Goal: Task Accomplishment & Management: Complete application form

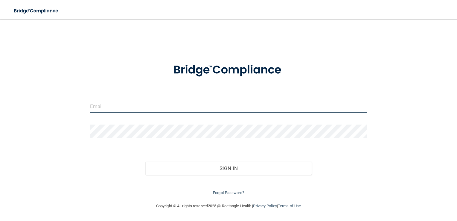
type input "[EMAIL_ADDRESS][DOMAIN_NAME]"
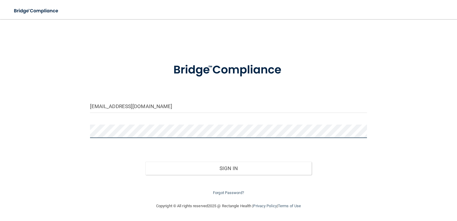
click at [145, 162] on button "Sign In" at bounding box center [228, 168] width 166 height 13
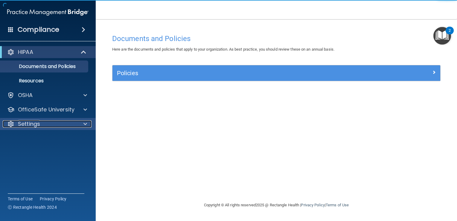
click at [80, 121] on div at bounding box center [84, 123] width 15 height 7
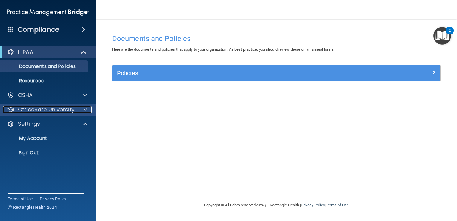
click at [78, 112] on div at bounding box center [84, 109] width 15 height 7
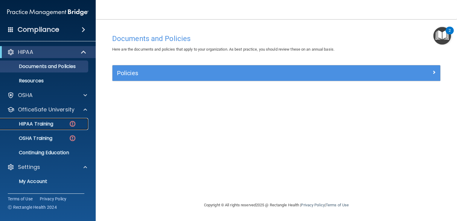
click at [73, 123] on img at bounding box center [72, 123] width 7 height 7
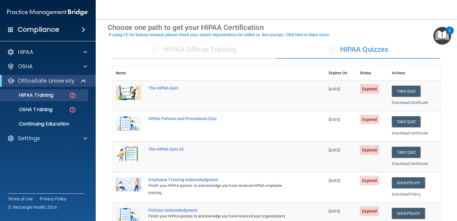
scroll to position [26, 0]
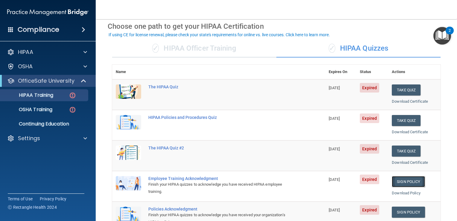
click at [408, 181] on link "Sign Policy" at bounding box center [408, 181] width 33 height 11
click at [398, 90] on button "Take Quiz" at bounding box center [406, 89] width 29 height 11
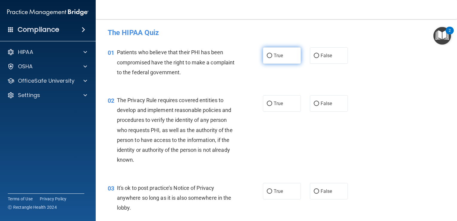
click at [281, 57] on label "True" at bounding box center [282, 55] width 38 height 16
click at [272, 57] on input "True" at bounding box center [269, 56] width 5 height 4
radio input "true"
click at [274, 99] on label "True" at bounding box center [282, 103] width 38 height 16
click at [272, 101] on input "True" at bounding box center [269, 103] width 5 height 4
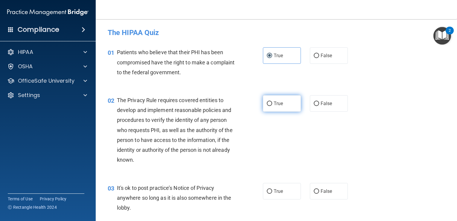
radio input "true"
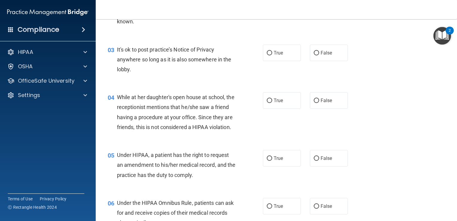
scroll to position [142, 0]
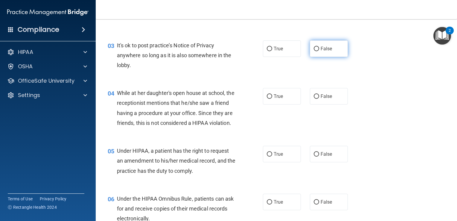
click at [336, 45] on label "False" at bounding box center [329, 48] width 38 height 16
click at [319, 47] on input "False" at bounding box center [316, 49] width 5 height 4
radio input "true"
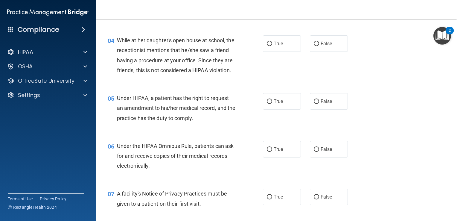
scroll to position [198, 0]
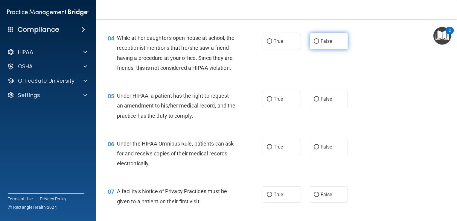
click at [326, 44] on label "False" at bounding box center [329, 41] width 38 height 16
click at [319, 44] on input "False" at bounding box center [316, 41] width 5 height 4
radio input "true"
click at [325, 102] on span "False" at bounding box center [327, 99] width 12 height 6
click at [319, 101] on input "False" at bounding box center [316, 99] width 5 height 4
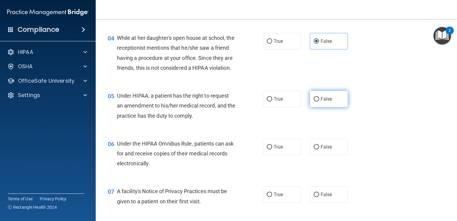
radio input "true"
click at [281, 152] on label "True" at bounding box center [282, 147] width 38 height 16
click at [272, 149] on input "True" at bounding box center [269, 147] width 5 height 4
radio input "true"
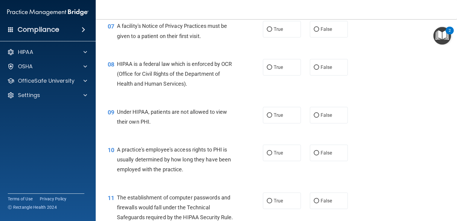
scroll to position [348, 0]
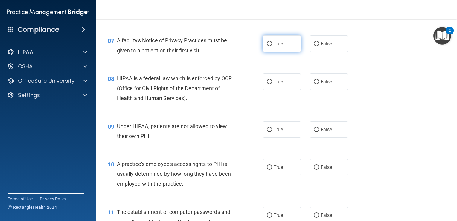
click at [280, 46] on span "True" at bounding box center [278, 44] width 9 height 6
click at [272, 46] on input "True" at bounding box center [269, 44] width 5 height 4
radio input "true"
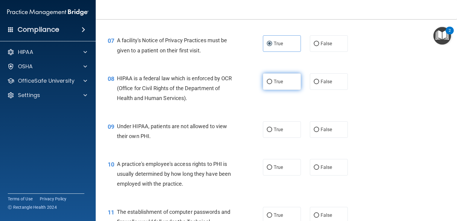
click at [268, 84] on input "True" at bounding box center [269, 82] width 5 height 4
radio input "true"
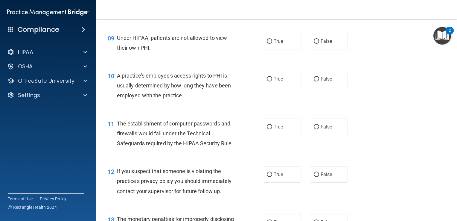
scroll to position [457, 0]
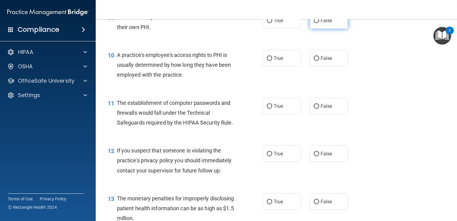
click at [333, 29] on label "False" at bounding box center [329, 20] width 38 height 16
click at [319, 23] on input "False" at bounding box center [316, 21] width 5 height 4
radio input "true"
click at [329, 61] on span "False" at bounding box center [327, 58] width 12 height 6
click at [319, 61] on input "False" at bounding box center [316, 58] width 5 height 4
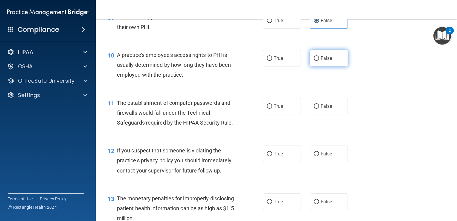
radio input "true"
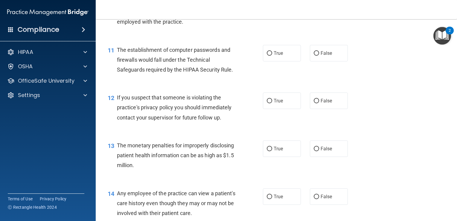
scroll to position [525, 0]
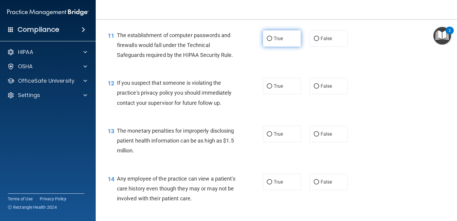
click at [277, 43] on label "True" at bounding box center [282, 38] width 38 height 16
click at [272, 41] on input "True" at bounding box center [269, 39] width 5 height 4
radio input "true"
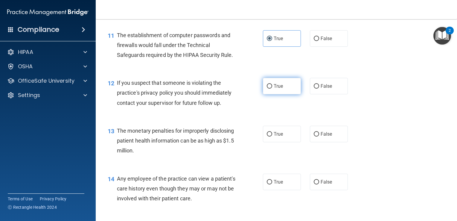
click at [284, 94] on label "True" at bounding box center [282, 86] width 38 height 16
click at [272, 89] on input "True" at bounding box center [269, 86] width 5 height 4
radio input "true"
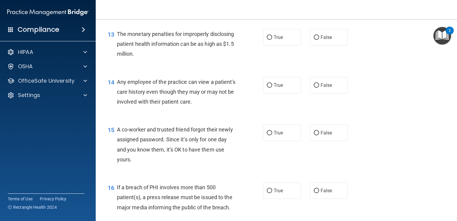
scroll to position [624, 0]
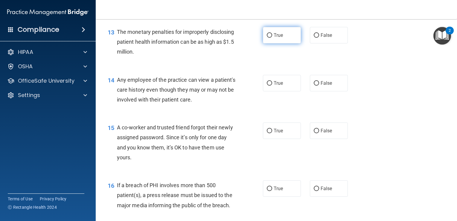
click at [274, 38] on span "True" at bounding box center [278, 35] width 9 height 6
click at [272, 38] on input "True" at bounding box center [269, 35] width 5 height 4
radio input "true"
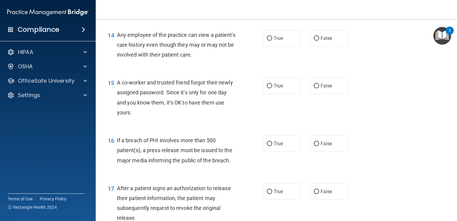
scroll to position [673, 0]
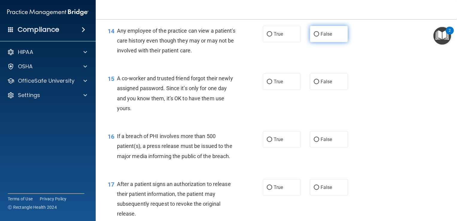
click at [330, 42] on label "False" at bounding box center [329, 34] width 38 height 16
click at [319, 37] on input "False" at bounding box center [316, 34] width 5 height 4
radio input "true"
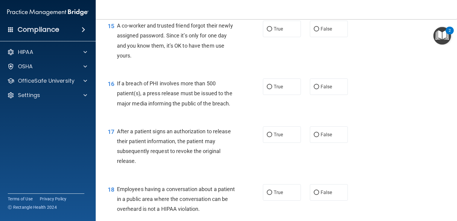
scroll to position [728, 0]
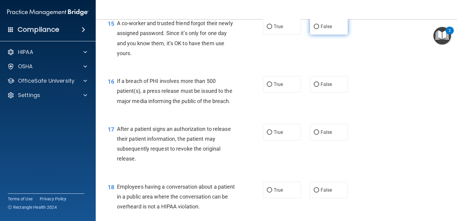
click at [323, 29] on span "False" at bounding box center [327, 27] width 12 height 6
click at [319, 29] on input "False" at bounding box center [316, 27] width 5 height 4
radio input "true"
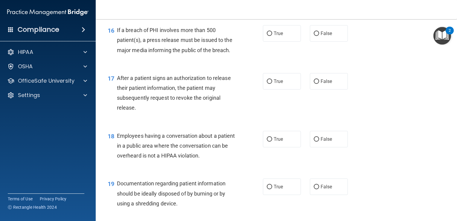
scroll to position [783, 0]
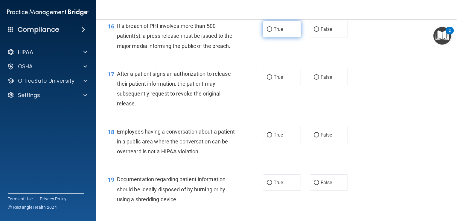
click at [283, 37] on label "True" at bounding box center [282, 29] width 38 height 16
click at [272, 32] on input "True" at bounding box center [269, 29] width 5 height 4
radio input "true"
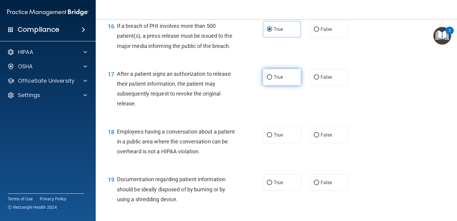
click at [281, 85] on label "True" at bounding box center [282, 77] width 38 height 16
click at [272, 80] on input "True" at bounding box center [269, 77] width 5 height 4
radio input "true"
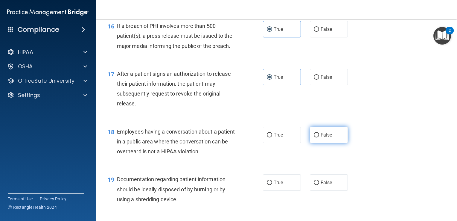
click at [314, 137] on input "False" at bounding box center [316, 135] width 5 height 4
radio input "true"
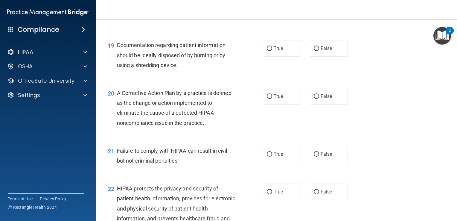
scroll to position [936, 0]
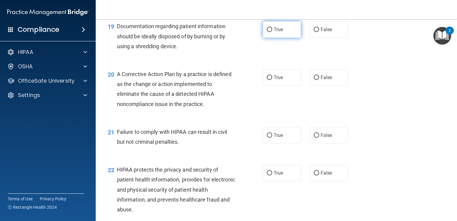
click at [280, 38] on label "True" at bounding box center [282, 29] width 38 height 16
click at [272, 32] on input "True" at bounding box center [269, 30] width 5 height 4
radio input "true"
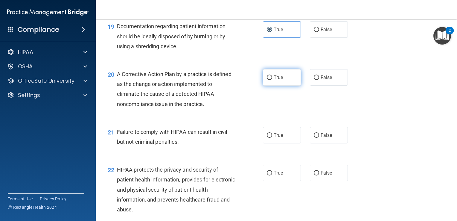
click at [280, 80] on span "True" at bounding box center [278, 78] width 9 height 6
click at [272, 80] on input "True" at bounding box center [269, 77] width 5 height 4
radio input "true"
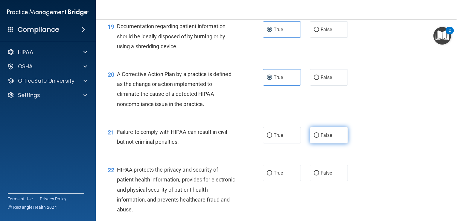
click at [321, 138] on span "False" at bounding box center [327, 135] width 12 height 6
click at [319, 138] on input "False" at bounding box center [316, 135] width 5 height 4
radio input "true"
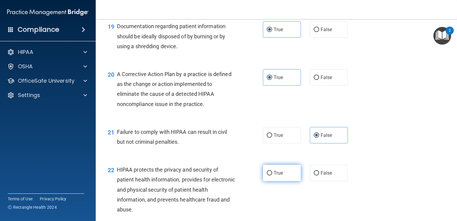
click at [274, 176] on span "True" at bounding box center [278, 173] width 9 height 6
click at [272, 175] on input "True" at bounding box center [269, 173] width 5 height 4
radio input "true"
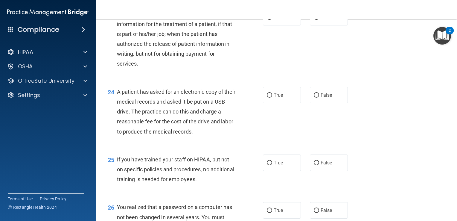
scroll to position [1161, 0]
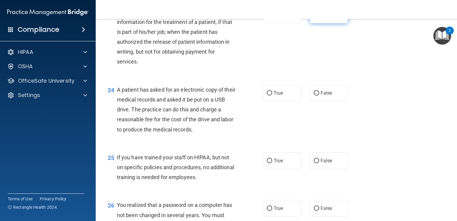
click at [317, 22] on label "False" at bounding box center [329, 15] width 38 height 16
click at [317, 18] on input "False" at bounding box center [316, 15] width 5 height 4
radio input "true"
click at [277, 101] on label "True" at bounding box center [282, 93] width 38 height 16
click at [272, 95] on input "True" at bounding box center [269, 93] width 5 height 4
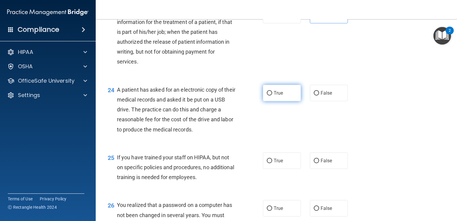
radio input "true"
click at [321, 169] on label "False" at bounding box center [329, 160] width 38 height 16
click at [319, 163] on input "False" at bounding box center [316, 161] width 5 height 4
radio input "true"
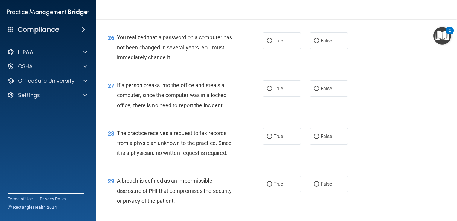
scroll to position [1331, 0]
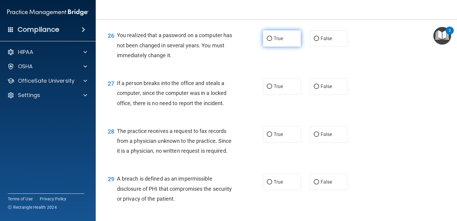
click at [274, 41] on span "True" at bounding box center [278, 39] width 9 height 6
click at [272, 41] on input "True" at bounding box center [269, 39] width 5 height 4
radio input "true"
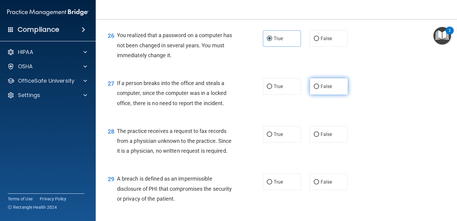
click at [317, 95] on label "False" at bounding box center [329, 86] width 38 height 16
click at [317, 89] on input "False" at bounding box center [316, 86] width 5 height 4
radio input "true"
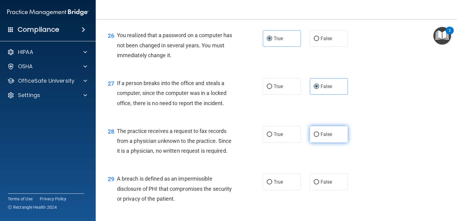
click at [320, 142] on label "False" at bounding box center [329, 134] width 38 height 16
click at [319, 137] on input "False" at bounding box center [316, 134] width 5 height 4
radio input "true"
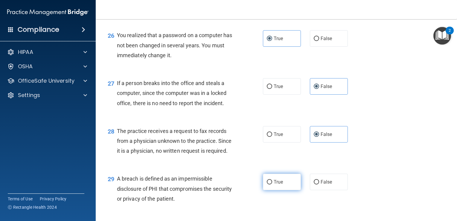
click at [283, 190] on label "True" at bounding box center [282, 182] width 38 height 16
click at [272, 184] on input "True" at bounding box center [269, 182] width 5 height 4
radio input "true"
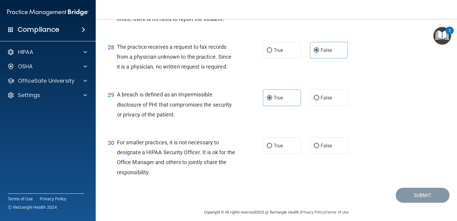
scroll to position [1431, 0]
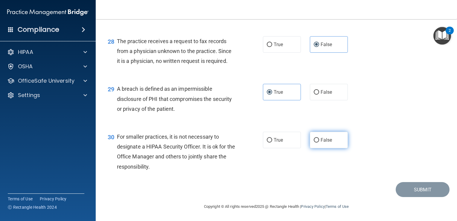
click at [324, 139] on span "False" at bounding box center [327, 140] width 12 height 6
click at [319, 139] on input "False" at bounding box center [316, 140] width 5 height 4
radio input "true"
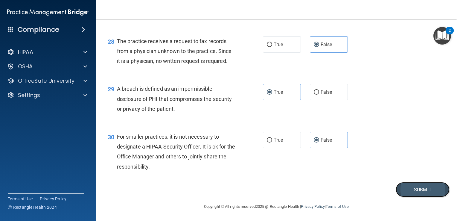
click at [407, 194] on button "Submit" at bounding box center [423, 189] width 54 height 15
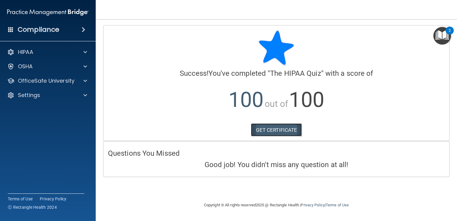
drag, startPoint x: 278, startPoint y: 130, endPoint x: 261, endPoint y: 128, distance: 16.9
click at [261, 128] on link "GET CERTIFICATE" at bounding box center [276, 129] width 51 height 13
click at [69, 31] on div "Compliance" at bounding box center [48, 29] width 96 height 13
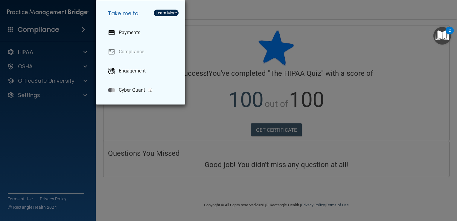
click at [51, 122] on div "Take me to: Payments Compliance Engagement Cyber Quant" at bounding box center [228, 110] width 457 height 221
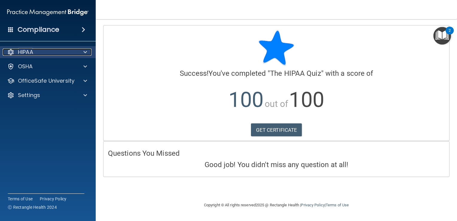
click at [89, 51] on div at bounding box center [84, 51] width 15 height 7
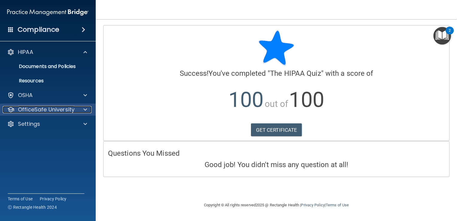
click at [69, 112] on p "OfficeSafe University" at bounding box center [46, 109] width 57 height 7
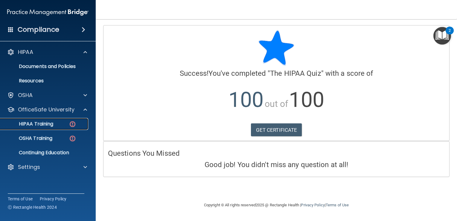
click at [61, 122] on div "HIPAA Training" at bounding box center [45, 124] width 82 height 6
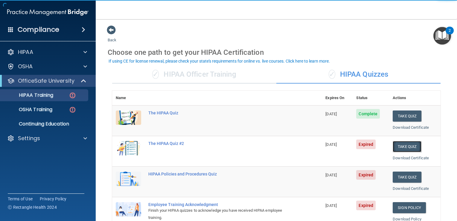
click at [405, 148] on button "Take Quiz" at bounding box center [407, 146] width 29 height 11
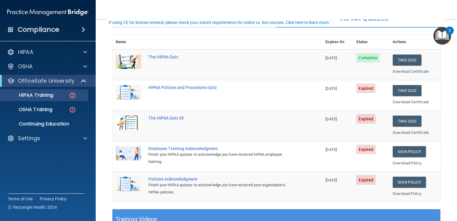
scroll to position [60, 0]
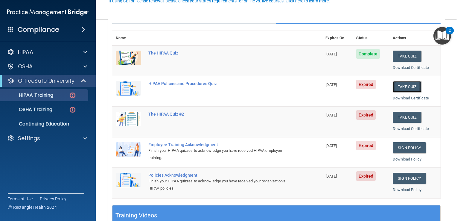
click at [406, 87] on button "Take Quiz" at bounding box center [407, 86] width 29 height 11
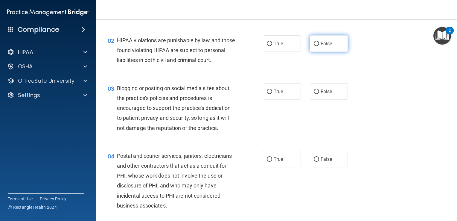
click at [325, 44] on span "False" at bounding box center [327, 44] width 12 height 6
click at [319, 44] on input "False" at bounding box center [316, 44] width 5 height 4
radio input "true"
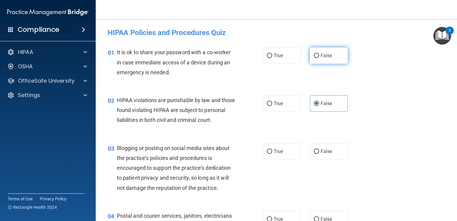
click at [327, 52] on label "False" at bounding box center [329, 55] width 38 height 16
click at [319, 54] on input "False" at bounding box center [316, 56] width 5 height 4
radio input "true"
click at [274, 101] on span "True" at bounding box center [278, 104] width 9 height 6
click at [272, 101] on input "True" at bounding box center [269, 103] width 5 height 4
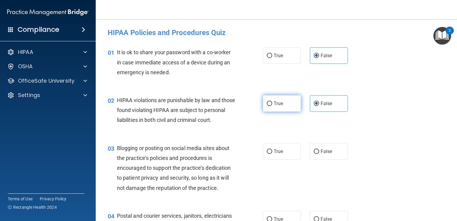
radio input "true"
radio input "false"
click at [324, 158] on label "False" at bounding box center [329, 151] width 38 height 16
click at [319, 154] on input "False" at bounding box center [316, 151] width 5 height 4
radio input "true"
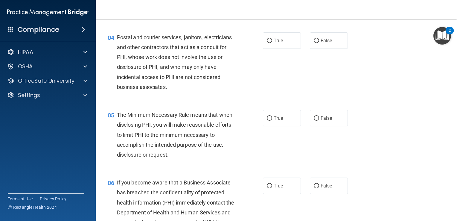
scroll to position [183, 0]
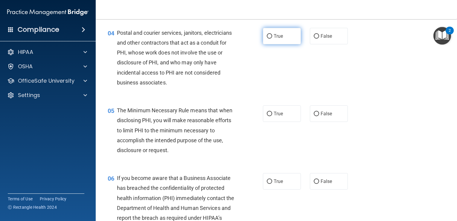
click at [286, 44] on label "True" at bounding box center [282, 36] width 38 height 16
click at [272, 39] on input "True" at bounding box center [269, 36] width 5 height 4
radio input "true"
click at [280, 116] on span "True" at bounding box center [278, 114] width 9 height 6
click at [272, 116] on input "True" at bounding box center [269, 114] width 5 height 4
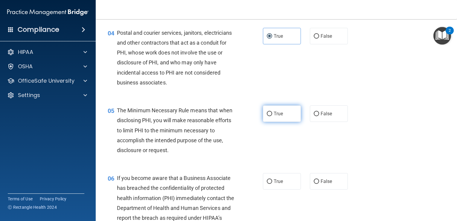
radio input "true"
click at [327, 184] on span "False" at bounding box center [327, 181] width 12 height 6
click at [319, 184] on input "False" at bounding box center [316, 181] width 5 height 4
radio input "true"
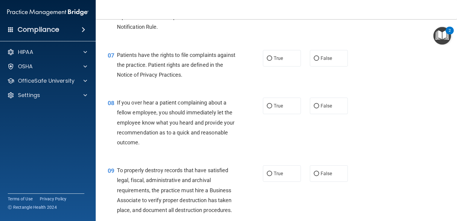
scroll to position [386, 0]
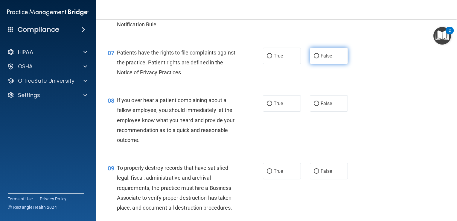
click at [340, 64] on label "False" at bounding box center [329, 56] width 38 height 16
click at [319, 58] on input "False" at bounding box center [316, 56] width 5 height 4
radio input "true"
click at [315, 112] on label "False" at bounding box center [329, 103] width 38 height 16
click at [315, 106] on input "False" at bounding box center [316, 103] width 5 height 4
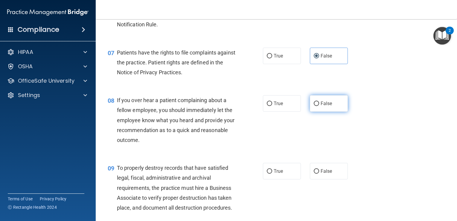
radio input "true"
click at [314, 174] on input "False" at bounding box center [316, 171] width 5 height 4
radio input "true"
drag, startPoint x: 452, startPoint y: 83, endPoint x: 456, endPoint y: 98, distance: 15.1
click at [456, 98] on main "- HIPAA Policies and Procedures Quiz This quiz doesn’t expire until 05/23/2025.…" at bounding box center [277, 120] width 362 height 202
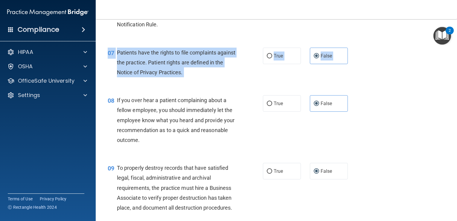
drag, startPoint x: 456, startPoint y: 98, endPoint x: 425, endPoint y: 119, distance: 37.7
click at [425, 119] on div "08 If you over hear a patient complaining about a fellow employee, you should i…" at bounding box center [276, 122] width 347 height 68
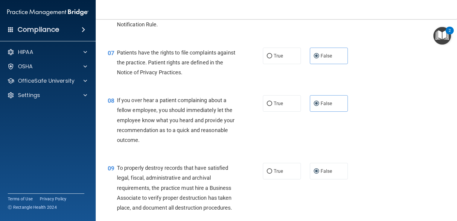
click at [442, 88] on div "07 Patients have the rights to file complaints against the practice. Patient ri…" at bounding box center [276, 64] width 347 height 48
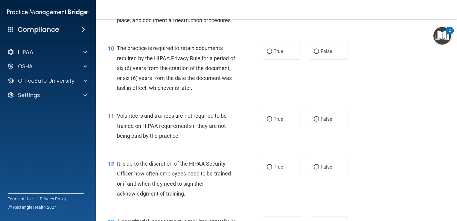
scroll to position [583, 0]
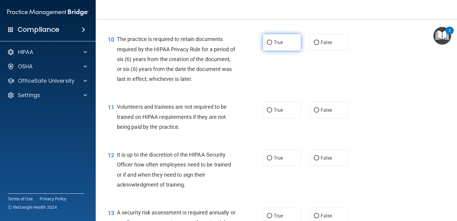
click at [278, 51] on label "True" at bounding box center [282, 42] width 38 height 16
click at [272, 45] on input "True" at bounding box center [269, 42] width 5 height 4
radio input "true"
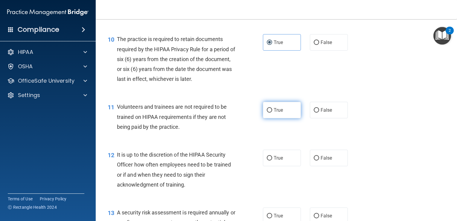
click at [280, 113] on span "True" at bounding box center [278, 110] width 9 height 6
click at [272, 113] on input "True" at bounding box center [269, 110] width 5 height 4
radio input "true"
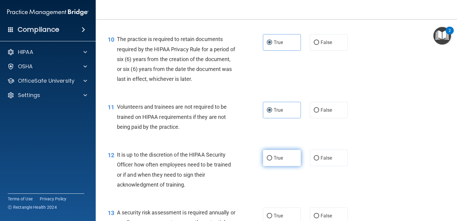
click at [286, 166] on label "True" at bounding box center [282, 158] width 38 height 16
click at [272, 160] on input "True" at bounding box center [269, 158] width 5 height 4
radio input "true"
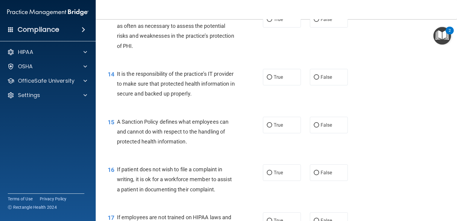
scroll to position [781, 0]
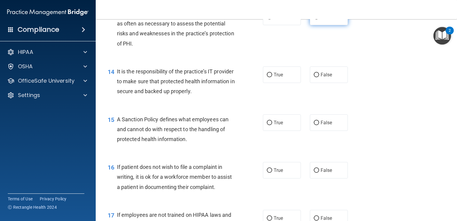
click at [332, 25] on label "False" at bounding box center [329, 17] width 38 height 16
click at [319, 19] on input "False" at bounding box center [316, 17] width 5 height 4
radio input "true"
click at [321, 78] on span "False" at bounding box center [327, 75] width 12 height 6
click at [319, 77] on input "False" at bounding box center [316, 75] width 5 height 4
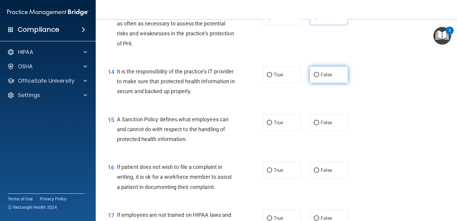
radio input "true"
click at [274, 125] on span "True" at bounding box center [278, 123] width 9 height 6
click at [272, 125] on input "True" at bounding box center [269, 123] width 5 height 4
radio input "true"
click at [286, 177] on label "True" at bounding box center [282, 170] width 38 height 16
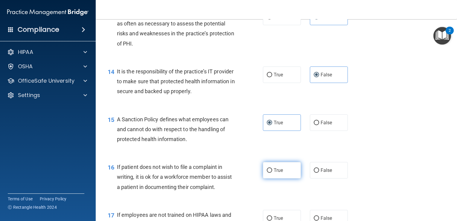
click at [272, 173] on input "True" at bounding box center [269, 170] width 5 height 4
radio input "true"
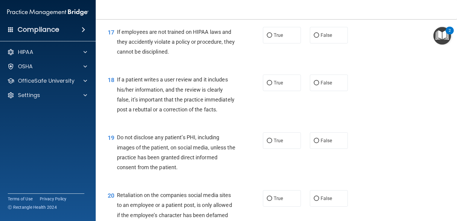
scroll to position [982, 0]
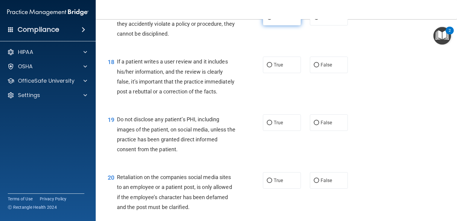
click at [283, 25] on label "True" at bounding box center [282, 17] width 38 height 16
click at [272, 20] on input "True" at bounding box center [269, 17] width 5 height 4
radio input "true"
click at [319, 73] on label "False" at bounding box center [329, 65] width 38 height 16
click at [319, 67] on input "False" at bounding box center [316, 65] width 5 height 4
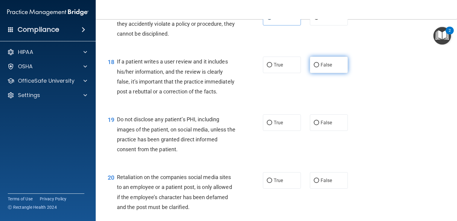
radio input "true"
click at [317, 131] on label "False" at bounding box center [329, 122] width 38 height 16
click at [317, 125] on input "False" at bounding box center [316, 123] width 5 height 4
radio input "true"
click at [332, 189] on label "False" at bounding box center [329, 180] width 38 height 16
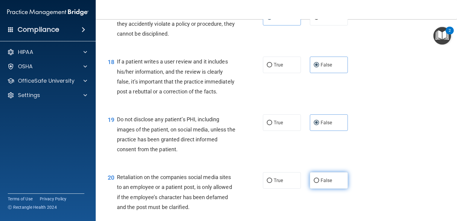
click at [319, 183] on input "False" at bounding box center [316, 180] width 5 height 4
radio input "true"
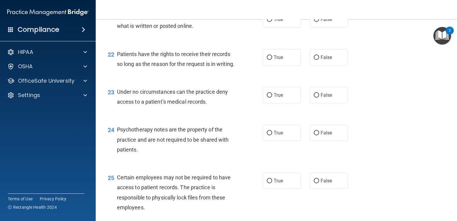
scroll to position [1206, 0]
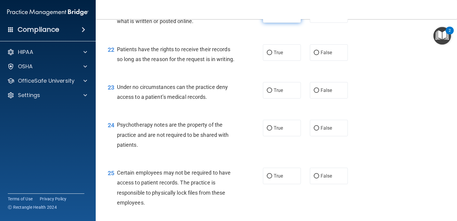
click at [287, 23] on label "True" at bounding box center [282, 14] width 38 height 16
click at [272, 17] on input "True" at bounding box center [269, 15] width 5 height 4
radio input "true"
click at [283, 61] on label "True" at bounding box center [282, 52] width 38 height 16
click at [272, 55] on input "True" at bounding box center [269, 53] width 5 height 4
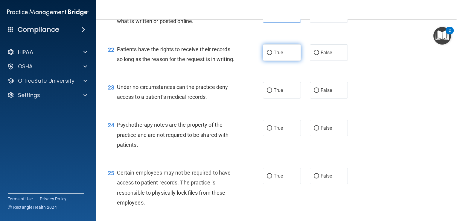
radio input "true"
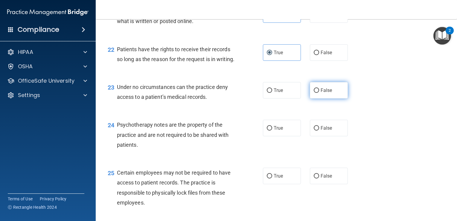
click at [331, 98] on label "False" at bounding box center [329, 90] width 38 height 16
click at [319, 93] on input "False" at bounding box center [316, 90] width 5 height 4
radio input "true"
click at [326, 136] on label "False" at bounding box center [329, 128] width 38 height 16
click at [319, 131] on input "False" at bounding box center [316, 128] width 5 height 4
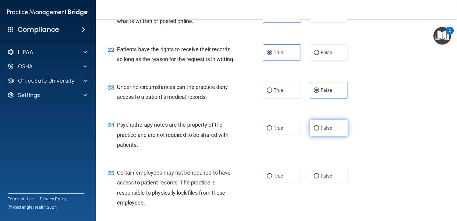
radio input "true"
click at [277, 179] on span "True" at bounding box center [278, 176] width 9 height 6
click at [272, 178] on input "True" at bounding box center [269, 176] width 5 height 4
radio input "true"
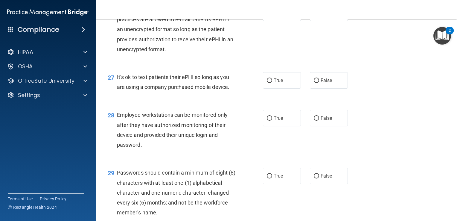
scroll to position [1431, 0]
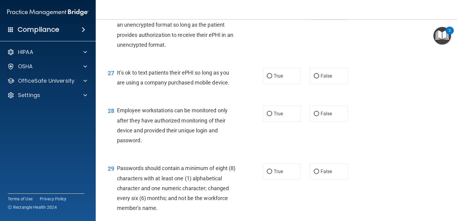
click at [330, 16] on label "False" at bounding box center [329, 8] width 38 height 16
click at [319, 11] on input "False" at bounding box center [316, 8] width 5 height 4
radio input "true"
click at [333, 84] on label "False" at bounding box center [329, 76] width 38 height 16
click at [319, 78] on input "False" at bounding box center [316, 76] width 5 height 4
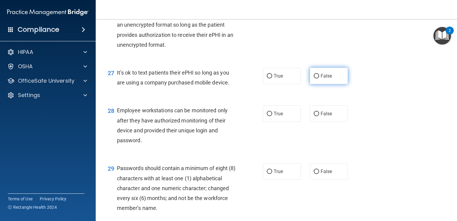
radio input "true"
click at [277, 116] on span "True" at bounding box center [278, 114] width 9 height 6
click at [272, 116] on input "True" at bounding box center [269, 114] width 5 height 4
radio input "true"
click at [282, 180] on label "True" at bounding box center [282, 171] width 38 height 16
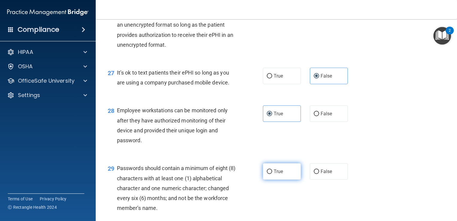
click at [272, 174] on input "True" at bounding box center [269, 171] width 5 height 4
radio input "true"
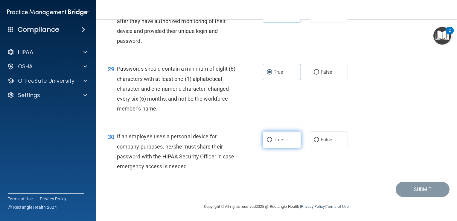
click at [281, 143] on label "True" at bounding box center [282, 139] width 38 height 16
click at [272, 142] on input "True" at bounding box center [269, 140] width 5 height 4
radio input "true"
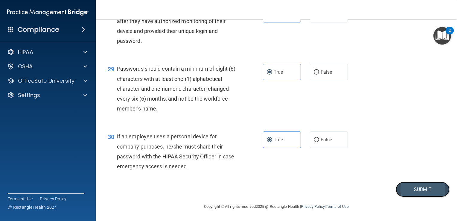
click at [407, 190] on button "Submit" at bounding box center [423, 189] width 54 height 15
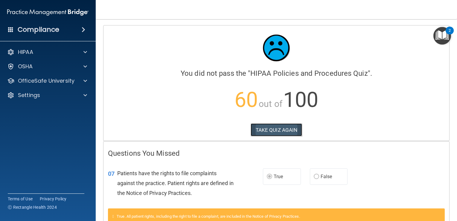
click at [280, 136] on button "TAKE QUIZ AGAIN" at bounding box center [277, 129] width 52 height 13
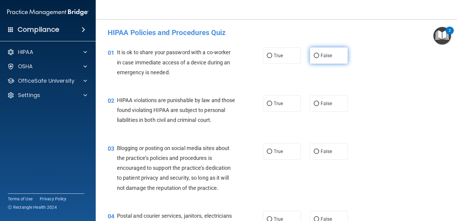
click at [321, 56] on span "False" at bounding box center [327, 56] width 12 height 6
click at [319, 56] on input "False" at bounding box center [316, 56] width 5 height 4
radio input "true"
click at [277, 104] on span "True" at bounding box center [278, 104] width 9 height 6
click at [272, 104] on input "True" at bounding box center [269, 103] width 5 height 4
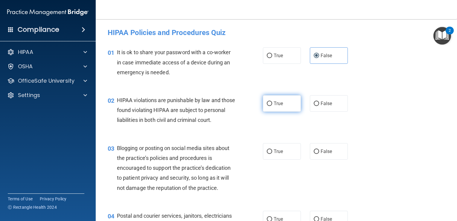
radio input "true"
click at [322, 154] on span "False" at bounding box center [327, 151] width 12 height 6
click at [319, 154] on input "False" at bounding box center [316, 151] width 5 height 4
radio input "true"
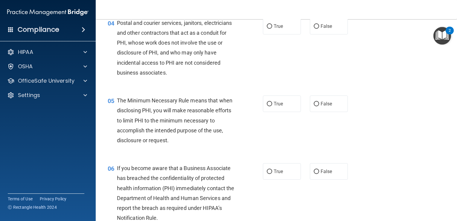
scroll to position [188, 0]
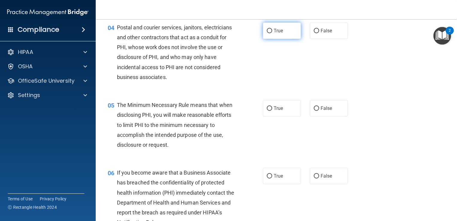
click at [280, 35] on label "True" at bounding box center [282, 30] width 38 height 16
click at [272, 33] on input "True" at bounding box center [269, 31] width 5 height 4
radio input "true"
click at [271, 116] on label "True" at bounding box center [282, 108] width 38 height 16
click at [271, 111] on input "True" at bounding box center [269, 108] width 5 height 4
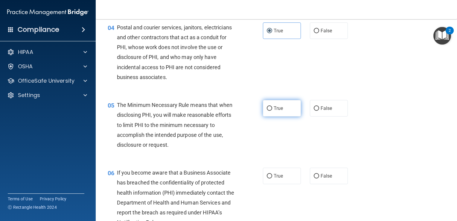
radio input "true"
click at [327, 181] on label "False" at bounding box center [329, 176] width 38 height 16
click at [319, 178] on input "False" at bounding box center [316, 176] width 5 height 4
radio input "true"
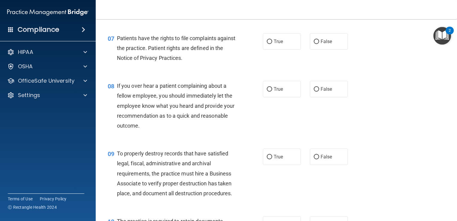
scroll to position [412, 0]
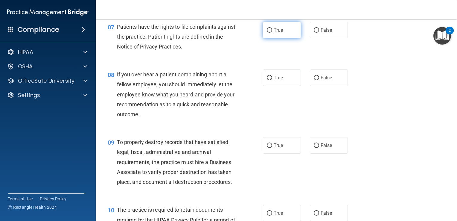
click at [289, 38] on label "True" at bounding box center [282, 30] width 38 height 16
click at [272, 33] on input "True" at bounding box center [269, 30] width 5 height 4
radio input "true"
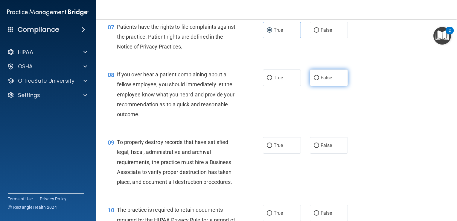
click at [324, 81] on span "False" at bounding box center [327, 78] width 12 height 6
click at [319, 80] on input "False" at bounding box center [316, 78] width 5 height 4
radio input "true"
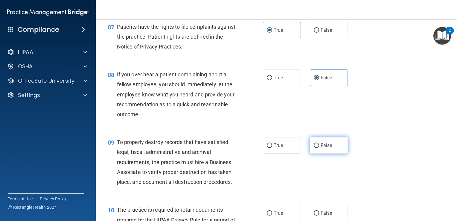
click at [333, 154] on label "False" at bounding box center [329, 145] width 38 height 16
click at [319, 148] on input "False" at bounding box center [316, 145] width 5 height 4
radio input "true"
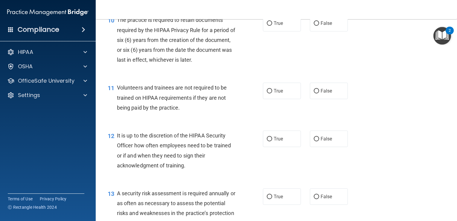
scroll to position [599, 0]
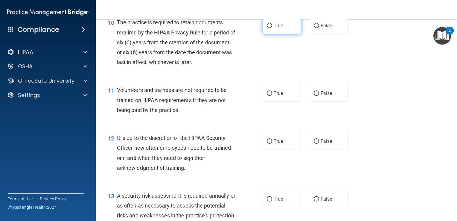
click at [295, 34] on label "True" at bounding box center [282, 25] width 38 height 16
click at [272, 28] on input "True" at bounding box center [269, 26] width 5 height 4
radio input "true"
click at [331, 101] on label "False" at bounding box center [329, 93] width 38 height 16
click at [319, 96] on input "False" at bounding box center [316, 93] width 5 height 4
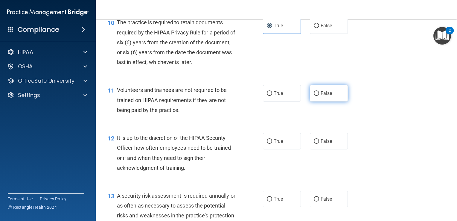
radio input "true"
click at [321, 144] on span "False" at bounding box center [327, 141] width 12 height 6
click at [319, 144] on input "False" at bounding box center [316, 141] width 5 height 4
radio input "true"
click at [274, 202] on span "True" at bounding box center [278, 199] width 9 height 6
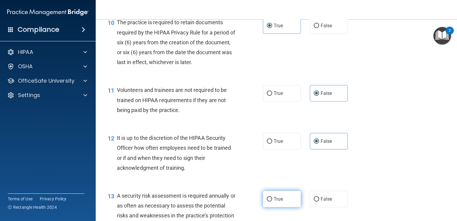
click at [272, 201] on input "True" at bounding box center [269, 199] width 5 height 4
radio input "true"
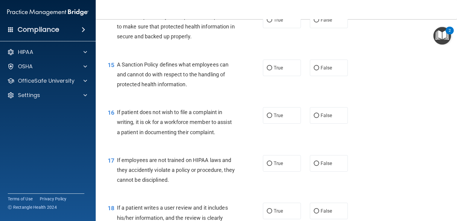
scroll to position [843, 0]
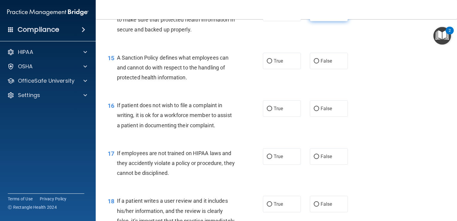
click at [321, 16] on span "False" at bounding box center [327, 13] width 12 height 6
click at [318, 16] on input "False" at bounding box center [316, 13] width 5 height 4
radio input "true"
click at [324, 66] on label "False" at bounding box center [329, 61] width 38 height 16
click at [319, 63] on input "False" at bounding box center [316, 61] width 5 height 4
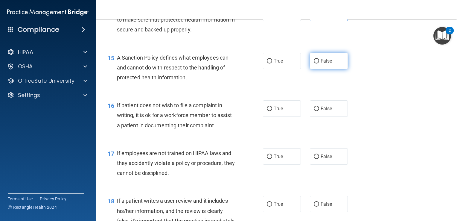
radio input "true"
click at [277, 114] on label "True" at bounding box center [282, 108] width 38 height 16
click at [272, 111] on input "True" at bounding box center [269, 109] width 5 height 4
radio input "true"
click at [322, 159] on span "False" at bounding box center [327, 157] width 12 height 6
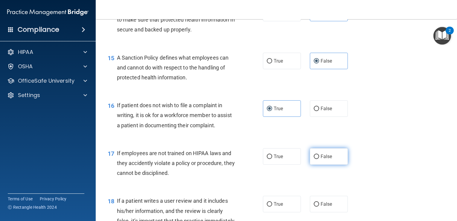
click at [319, 159] on input "False" at bounding box center [316, 156] width 5 height 4
radio input "true"
click at [314, 207] on input "False" at bounding box center [316, 204] width 5 height 4
radio input "true"
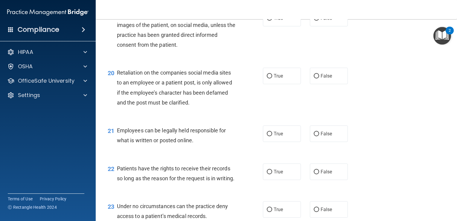
scroll to position [1084, 0]
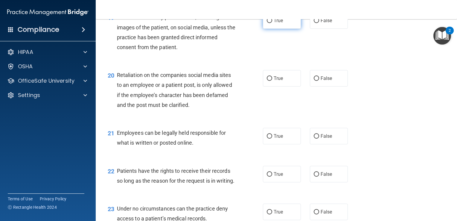
click at [288, 29] on label "True" at bounding box center [282, 20] width 38 height 16
click at [272, 23] on input "True" at bounding box center [269, 21] width 5 height 4
radio input "true"
click at [315, 81] on input "False" at bounding box center [316, 78] width 5 height 4
radio input "true"
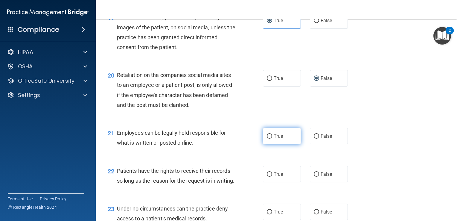
click at [271, 144] on label "True" at bounding box center [282, 136] width 38 height 16
click at [271, 139] on input "True" at bounding box center [269, 136] width 5 height 4
radio input "true"
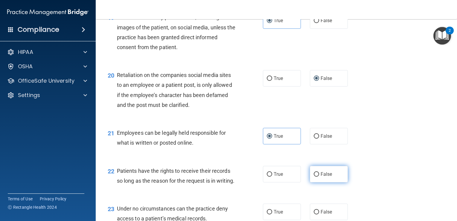
click at [324, 182] on label "False" at bounding box center [329, 174] width 38 height 16
click at [319, 177] on input "False" at bounding box center [316, 174] width 5 height 4
radio input "true"
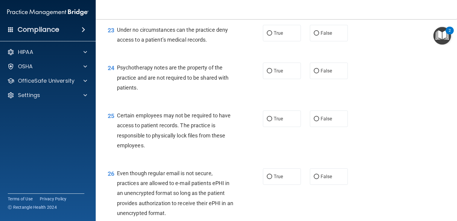
scroll to position [1292, 0]
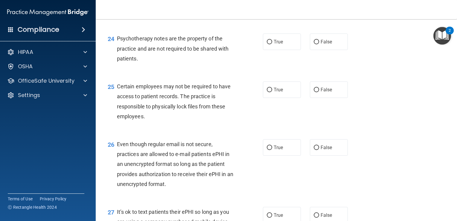
click at [331, 12] on label "False" at bounding box center [329, 4] width 38 height 16
click at [319, 7] on input "False" at bounding box center [316, 4] width 5 height 4
radio input "true"
click at [284, 50] on label "True" at bounding box center [282, 42] width 38 height 16
click at [272, 44] on input "True" at bounding box center [269, 42] width 5 height 4
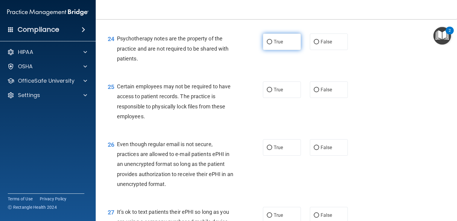
radio input "true"
click at [270, 92] on input "True" at bounding box center [269, 90] width 5 height 4
radio input "true"
click at [269, 150] on input "True" at bounding box center [269, 147] width 5 height 4
radio input "true"
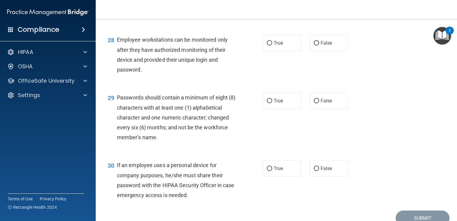
scroll to position [1506, 0]
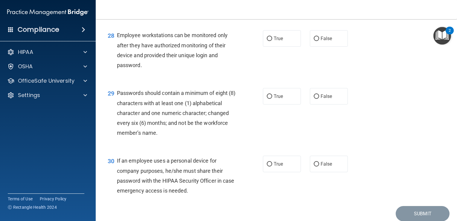
click at [330, 9] on label "False" at bounding box center [329, 1] width 38 height 16
click at [319, 3] on input "False" at bounding box center [316, 1] width 5 height 4
radio input "true"
click at [324, 47] on label "False" at bounding box center [329, 38] width 38 height 16
click at [319, 41] on input "False" at bounding box center [316, 39] width 5 height 4
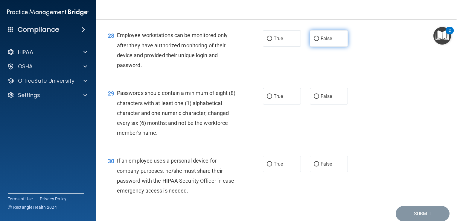
radio input "true"
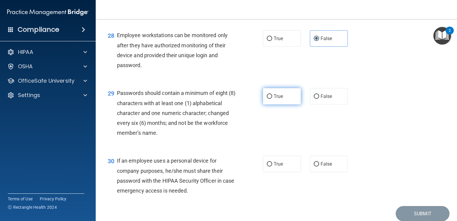
click at [270, 104] on label "True" at bounding box center [282, 96] width 38 height 16
click at [270, 99] on input "True" at bounding box center [269, 96] width 5 height 4
radio input "true"
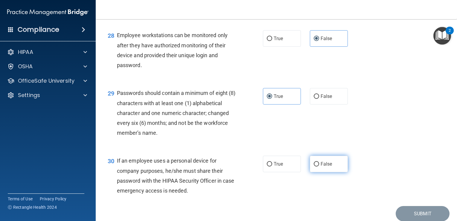
click at [324, 167] on span "False" at bounding box center [327, 164] width 12 height 6
click at [319, 166] on input "False" at bounding box center [316, 164] width 5 height 4
radio input "true"
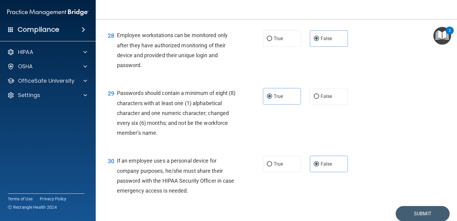
scroll to position [1560, 0]
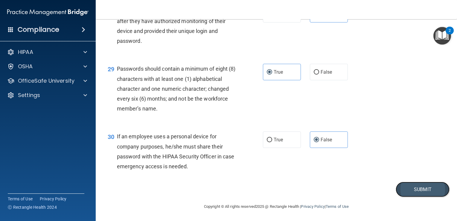
click at [405, 189] on button "Submit" at bounding box center [423, 189] width 54 height 15
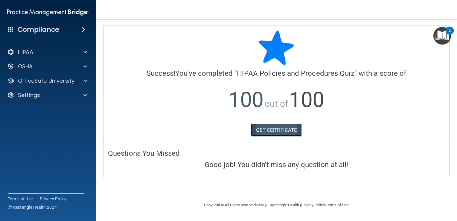
click at [281, 128] on link "GET CERTIFICATE" at bounding box center [276, 129] width 51 height 13
click at [81, 96] on div at bounding box center [84, 95] width 15 height 7
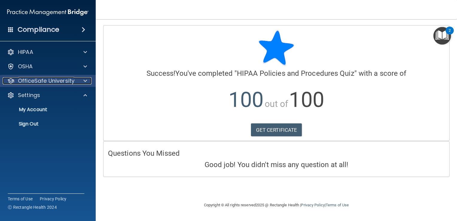
click at [84, 84] on span at bounding box center [86, 80] width 4 height 7
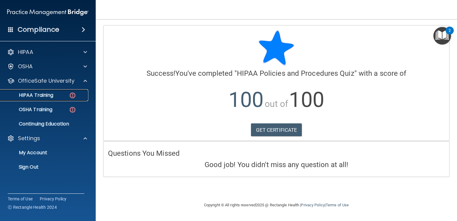
click at [78, 93] on div "HIPAA Training" at bounding box center [45, 95] width 82 height 6
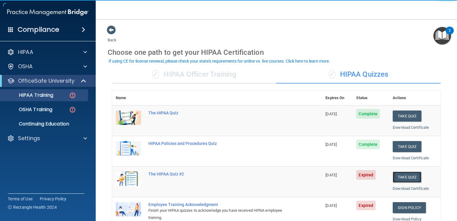
click at [402, 178] on button "Take Quiz" at bounding box center [407, 177] width 29 height 11
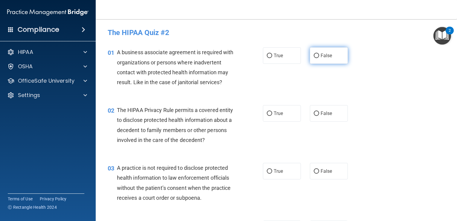
click at [321, 53] on span "False" at bounding box center [327, 56] width 12 height 6
click at [318, 54] on input "False" at bounding box center [316, 56] width 5 height 4
radio input "true"
click at [280, 115] on span "True" at bounding box center [278, 113] width 9 height 6
click at [272, 115] on input "True" at bounding box center [269, 113] width 5 height 4
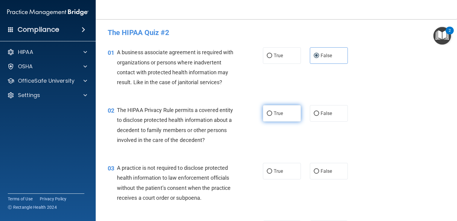
radio input "true"
click at [317, 172] on label "False" at bounding box center [329, 171] width 38 height 16
click at [317, 172] on input "False" at bounding box center [316, 171] width 5 height 4
radio input "true"
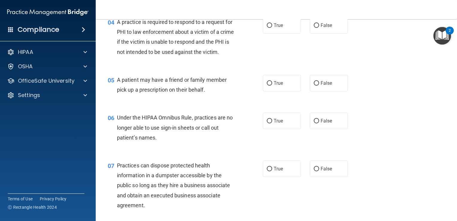
scroll to position [206, 0]
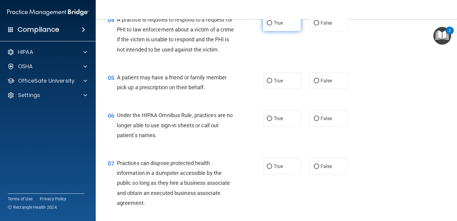
click at [280, 24] on span "True" at bounding box center [278, 23] width 9 height 6
click at [272, 24] on input "True" at bounding box center [269, 23] width 5 height 4
radio input "true"
click at [277, 84] on span "True" at bounding box center [278, 81] width 9 height 6
click at [272, 83] on input "True" at bounding box center [269, 81] width 5 height 4
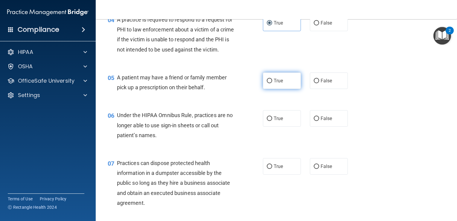
radio input "true"
click at [316, 121] on input "False" at bounding box center [316, 118] width 5 height 4
radio input "true"
click at [324, 175] on label "False" at bounding box center [329, 166] width 38 height 16
click at [319, 169] on input "False" at bounding box center [316, 166] width 5 height 4
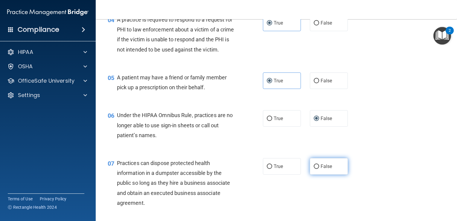
radio input "true"
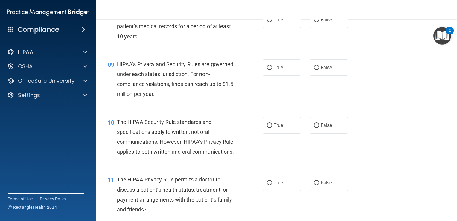
scroll to position [429, 0]
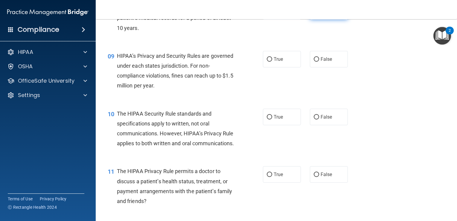
click at [321, 14] on span "False" at bounding box center [327, 11] width 12 height 6
click at [318, 14] on input "False" at bounding box center [316, 11] width 5 height 4
radio input "true"
click at [328, 67] on label "False" at bounding box center [329, 59] width 38 height 16
click at [319, 62] on input "False" at bounding box center [316, 59] width 5 height 4
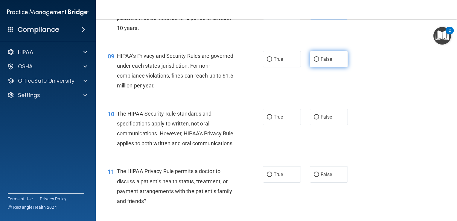
radio input "true"
click at [277, 120] on span "True" at bounding box center [278, 117] width 9 height 6
click at [272, 119] on input "True" at bounding box center [269, 117] width 5 height 4
radio input "true"
click at [281, 183] on label "True" at bounding box center [282, 174] width 38 height 16
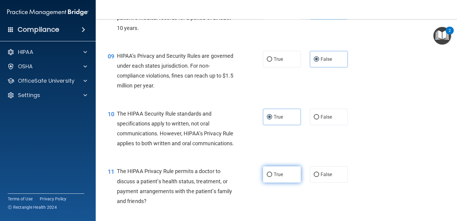
click at [272, 177] on input "True" at bounding box center [269, 174] width 5 height 4
radio input "true"
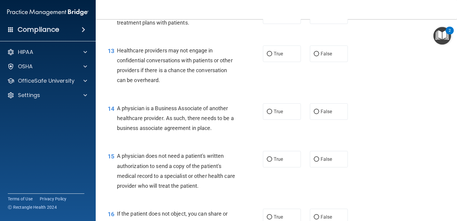
scroll to position [651, 0]
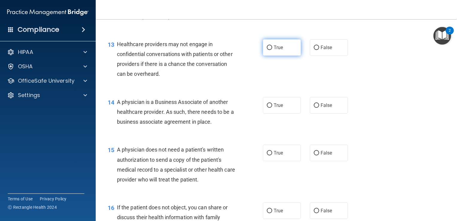
click at [286, 56] on label "True" at bounding box center [282, 47] width 38 height 16
click at [272, 50] on input "True" at bounding box center [269, 47] width 5 height 4
radio input "true"
click at [275, 18] on label "True" at bounding box center [282, 9] width 38 height 16
click at [272, 12] on input "True" at bounding box center [269, 9] width 5 height 4
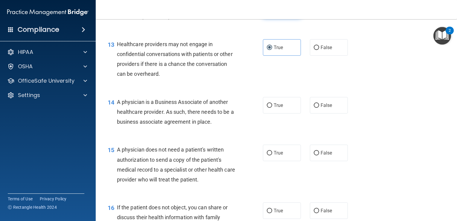
radio input "true"
click at [331, 56] on label "False" at bounding box center [329, 47] width 38 height 16
click at [319, 50] on input "False" at bounding box center [316, 47] width 5 height 4
radio input "true"
radio input "false"
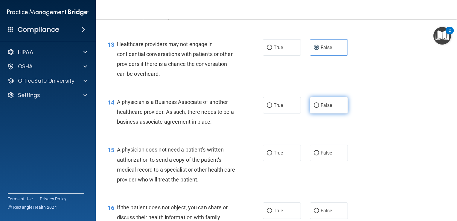
click at [337, 113] on label "False" at bounding box center [329, 105] width 38 height 16
click at [319, 108] on input "False" at bounding box center [316, 105] width 5 height 4
radio input "true"
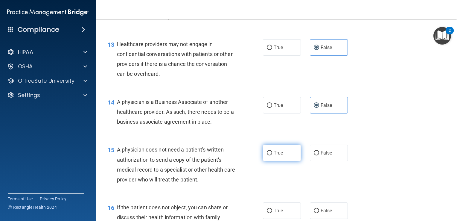
click at [280, 156] on span "True" at bounding box center [278, 153] width 9 height 6
click at [272, 155] on input "True" at bounding box center [269, 153] width 5 height 4
radio input "true"
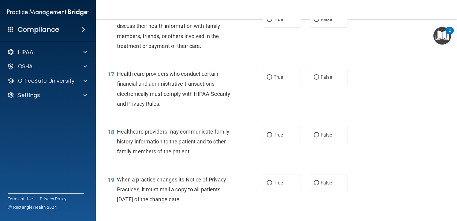
scroll to position [851, 0]
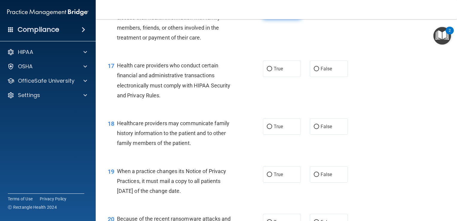
click at [288, 19] on label "True" at bounding box center [282, 11] width 38 height 16
click at [272, 13] on input "True" at bounding box center [269, 11] width 5 height 4
radio input "true"
click at [270, 77] on label "True" at bounding box center [282, 68] width 38 height 16
click at [270, 71] on input "True" at bounding box center [269, 69] width 5 height 4
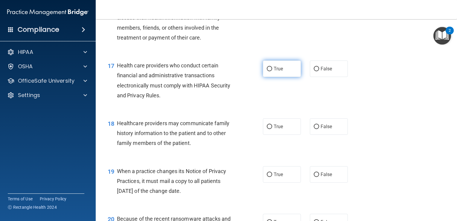
radio input "true"
click at [330, 135] on label "False" at bounding box center [329, 126] width 38 height 16
click at [319, 129] on input "False" at bounding box center [316, 127] width 5 height 4
radio input "true"
click at [328, 177] on span "False" at bounding box center [327, 175] width 12 height 6
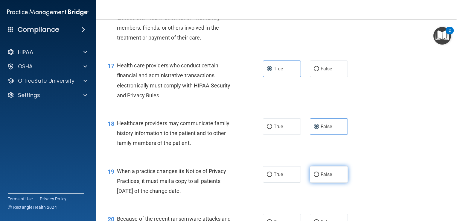
click at [319, 177] on input "False" at bounding box center [316, 174] width 5 height 4
radio input "true"
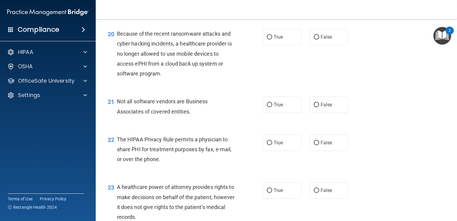
scroll to position [1063, 0]
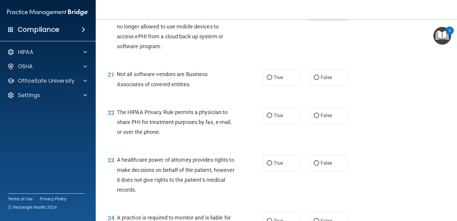
click at [314, 12] on input "False" at bounding box center [316, 10] width 5 height 4
radio input "true"
click at [286, 86] on label "True" at bounding box center [282, 77] width 38 height 16
click at [272, 80] on input "True" at bounding box center [269, 77] width 5 height 4
radio input "true"
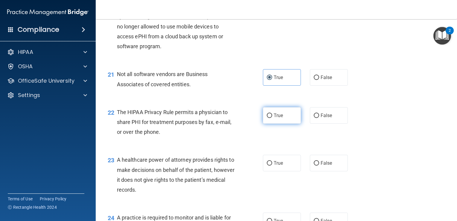
click at [278, 118] on span "True" at bounding box center [278, 116] width 9 height 6
click at [272, 118] on input "True" at bounding box center [269, 115] width 5 height 4
radio input "true"
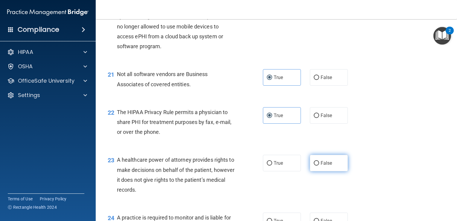
click at [314, 171] on label "False" at bounding box center [329, 163] width 38 height 16
click at [314, 166] on input "False" at bounding box center [316, 163] width 5 height 4
radio input "true"
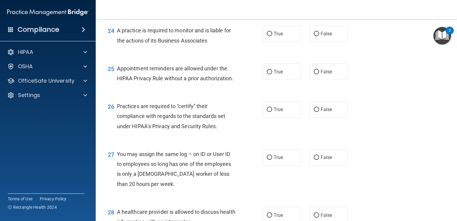
scroll to position [1265, 0]
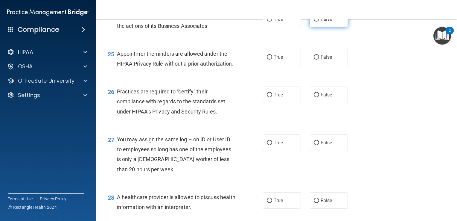
click at [328, 27] on label "False" at bounding box center [329, 19] width 38 height 16
click at [319, 22] on input "False" at bounding box center [316, 19] width 5 height 4
radio input "true"
click at [274, 60] on span "True" at bounding box center [278, 57] width 9 height 6
click at [272, 60] on input "True" at bounding box center [269, 57] width 5 height 4
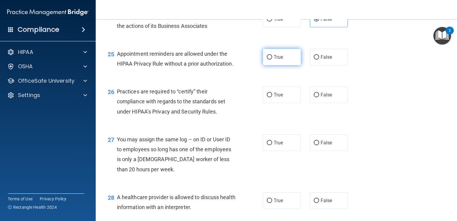
radio input "true"
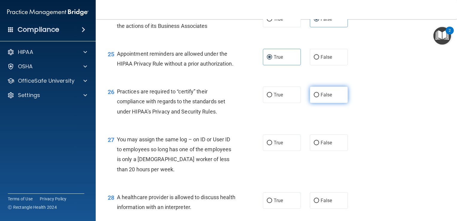
click at [316, 103] on label "False" at bounding box center [329, 95] width 38 height 16
click at [316, 97] on input "False" at bounding box center [316, 95] width 5 height 4
radio input "true"
click at [326, 145] on span "False" at bounding box center [327, 143] width 12 height 6
click at [319, 145] on input "False" at bounding box center [316, 143] width 5 height 4
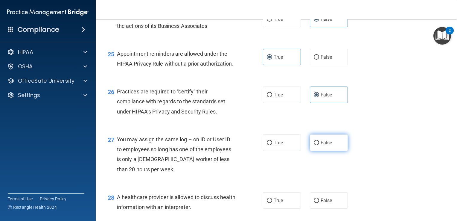
radio input "true"
click at [454, 179] on main "- The HIPAA Quiz #2 This quiz doesn’t expire until 05/23/2025. Are you sure you…" at bounding box center [277, 120] width 362 height 202
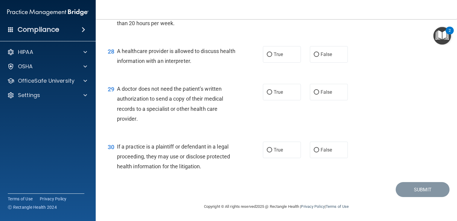
scroll to position [1441, 0]
click at [287, 60] on label "True" at bounding box center [282, 54] width 38 height 16
click at [272, 57] on input "True" at bounding box center [269, 54] width 5 height 4
radio input "true"
click at [268, 95] on label "True" at bounding box center [282, 92] width 38 height 16
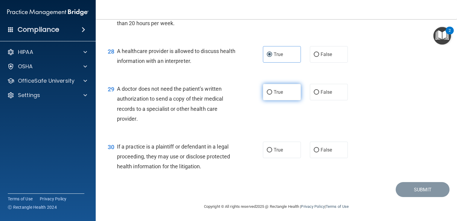
click at [268, 95] on input "True" at bounding box center [269, 92] width 5 height 4
radio input "true"
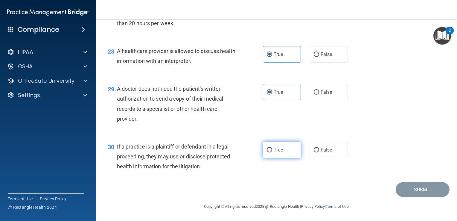
click at [287, 151] on label "True" at bounding box center [282, 150] width 38 height 16
click at [272, 151] on input "True" at bounding box center [269, 150] width 5 height 4
radio input "true"
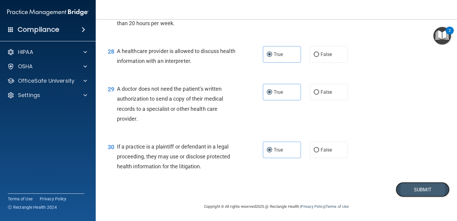
click at [416, 192] on button "Submit" at bounding box center [423, 189] width 54 height 15
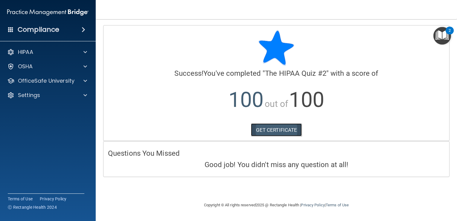
click at [291, 132] on link "GET CERTIFICATE" at bounding box center [276, 129] width 51 height 13
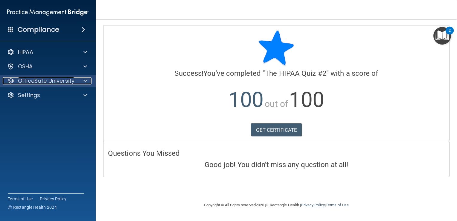
click at [76, 84] on div "OfficeSafe University" at bounding box center [40, 80] width 74 height 7
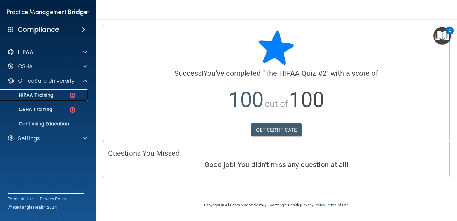
click at [73, 97] on img at bounding box center [72, 95] width 7 height 7
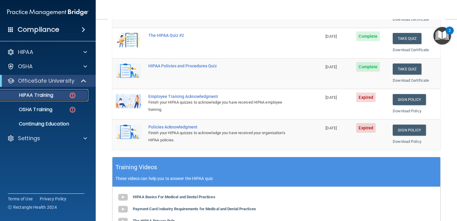
scroll to position [130, 0]
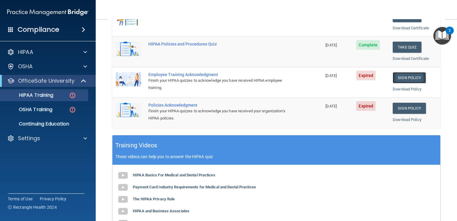
click at [410, 75] on link "Sign Policy" at bounding box center [409, 77] width 33 height 11
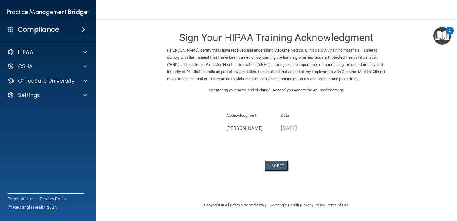
click at [279, 160] on button "I Agree" at bounding box center [277, 165] width 24 height 11
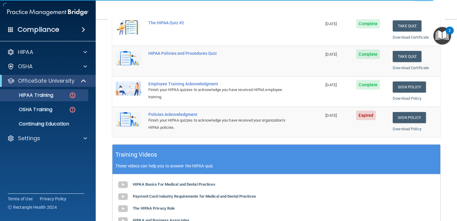
scroll to position [122, 0]
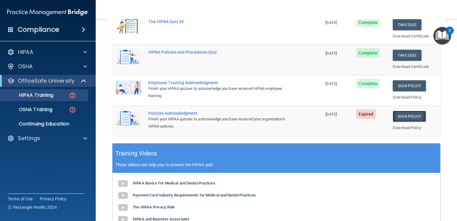
click at [398, 117] on link "Sign Policy" at bounding box center [409, 116] width 33 height 11
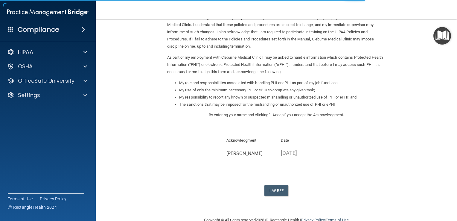
scroll to position [44, 0]
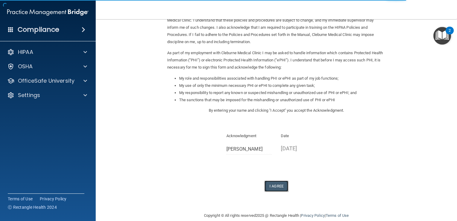
click at [282, 188] on button "I Agree" at bounding box center [277, 186] width 24 height 11
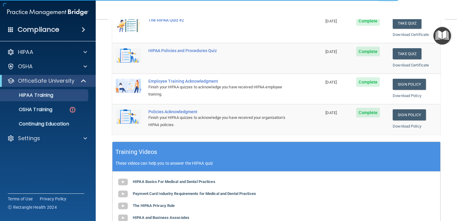
scroll to position [124, 0]
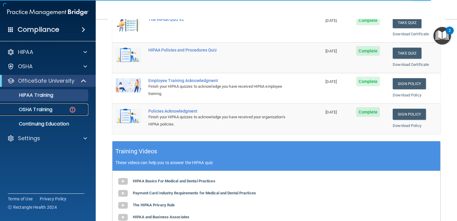
click at [38, 108] on p "OSHA Training" at bounding box center [28, 110] width 48 height 6
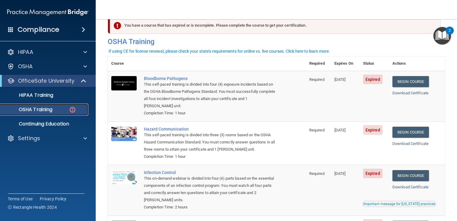
scroll to position [12, 0]
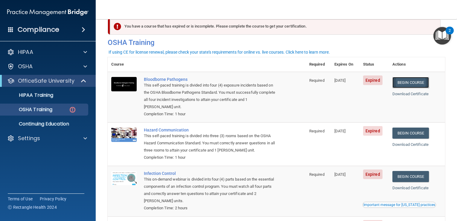
click at [410, 82] on link "Begin Course" at bounding box center [411, 82] width 37 height 11
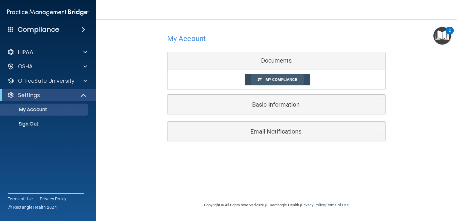
click at [291, 81] on span "My Compliance" at bounding box center [281, 79] width 31 height 4
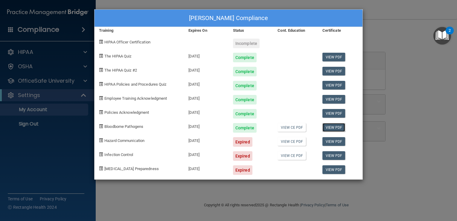
click at [330, 129] on link "View PDF" at bounding box center [334, 127] width 23 height 9
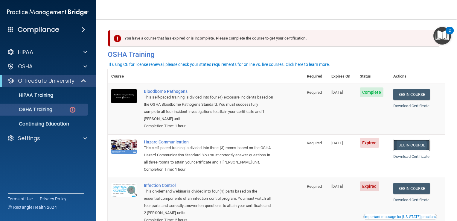
click at [408, 145] on link "Begin Course" at bounding box center [412, 144] width 37 height 11
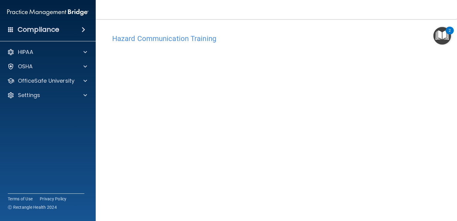
scroll to position [4, 0]
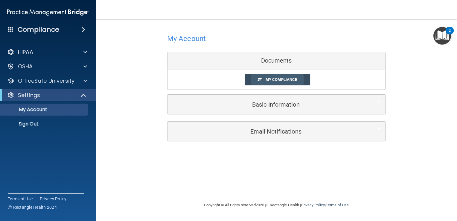
click at [279, 76] on link "My Compliance" at bounding box center [278, 79] width 66 height 11
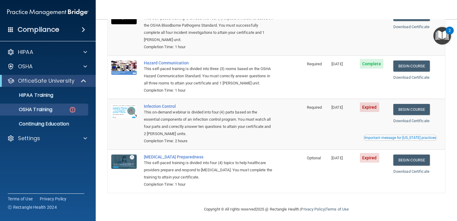
scroll to position [83, 0]
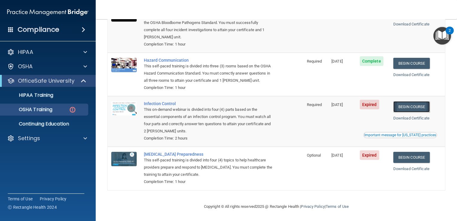
click at [403, 110] on link "Begin Course" at bounding box center [412, 106] width 37 height 11
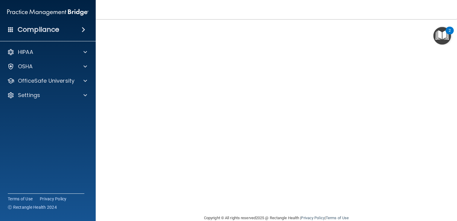
scroll to position [35, 0]
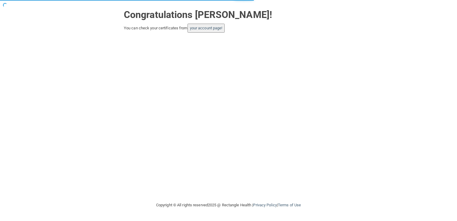
click at [217, 31] on button "your account page!" at bounding box center [206, 28] width 37 height 9
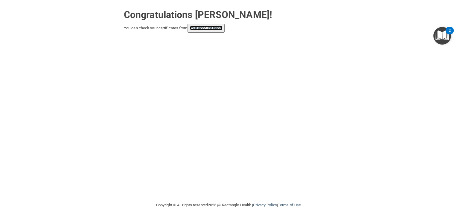
click at [217, 28] on link "your account page!" at bounding box center [206, 28] width 33 height 4
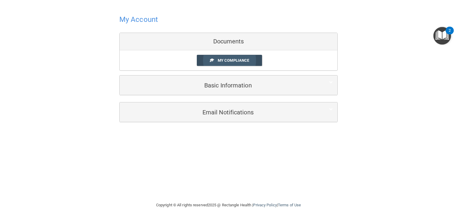
click at [256, 63] on link "My Compliance" at bounding box center [230, 60] width 66 height 11
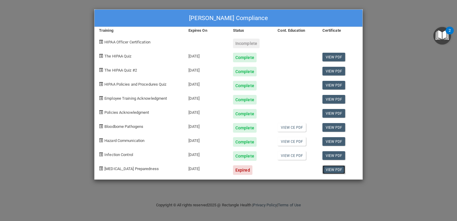
click at [337, 169] on link "View PDF" at bounding box center [334, 169] width 23 height 9
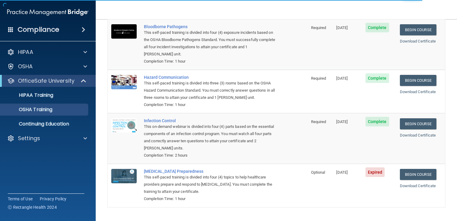
scroll to position [66, 0]
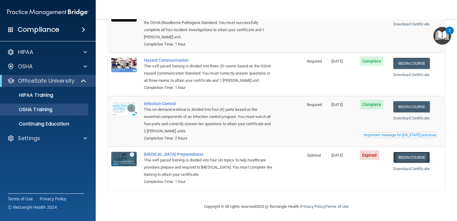
click at [407, 159] on link "Begin Course" at bounding box center [412, 157] width 37 height 11
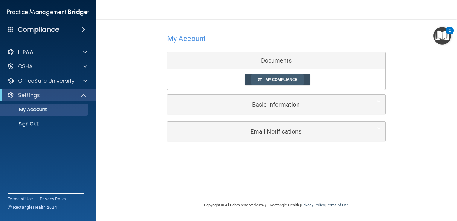
click at [259, 80] on span at bounding box center [260, 79] width 4 height 4
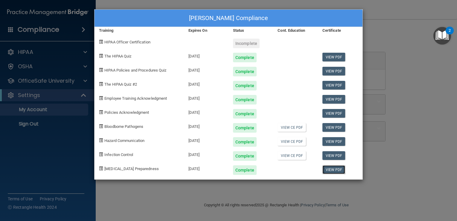
click at [335, 169] on link "View PDF" at bounding box center [334, 169] width 23 height 9
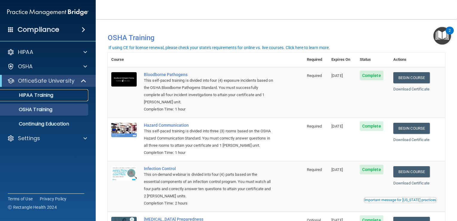
click at [31, 94] on p "HIPAA Training" at bounding box center [28, 95] width 49 height 6
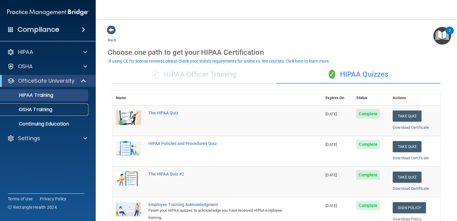
click at [54, 110] on div "OSHA Training" at bounding box center [45, 110] width 82 height 6
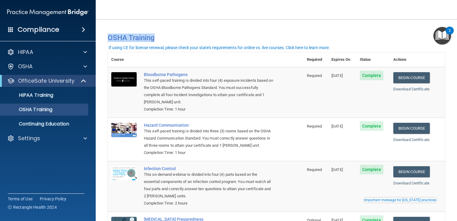
drag, startPoint x: 452, startPoint y: 91, endPoint x: 426, endPoint y: -10, distance: 105.1
click at [426, 0] on html "Compliance HIPAA Documents and Policies Report an Incident Business Associates …" at bounding box center [228, 110] width 457 height 221
click at [299, 19] on nav "Toggle navigation [PERSON_NAME] [EMAIL_ADDRESS][DOMAIN_NAME] Manage My Enterpri…" at bounding box center [277, 9] width 362 height 19
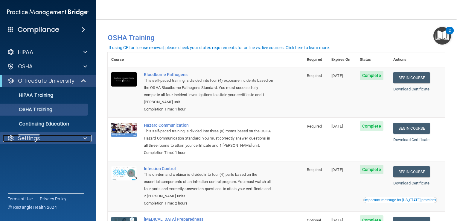
click at [30, 138] on p "Settings" at bounding box center [29, 138] width 22 height 7
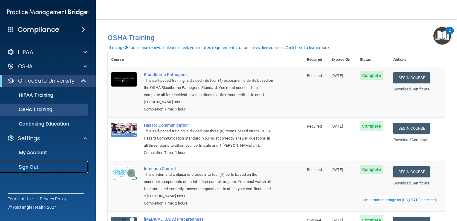
click at [32, 169] on p "Sign Out" at bounding box center [45, 167] width 82 height 6
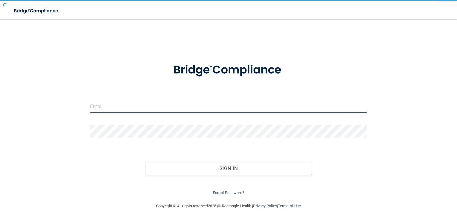
type input "[EMAIL_ADDRESS][DOMAIN_NAME]"
